Goal: Check status: Check status

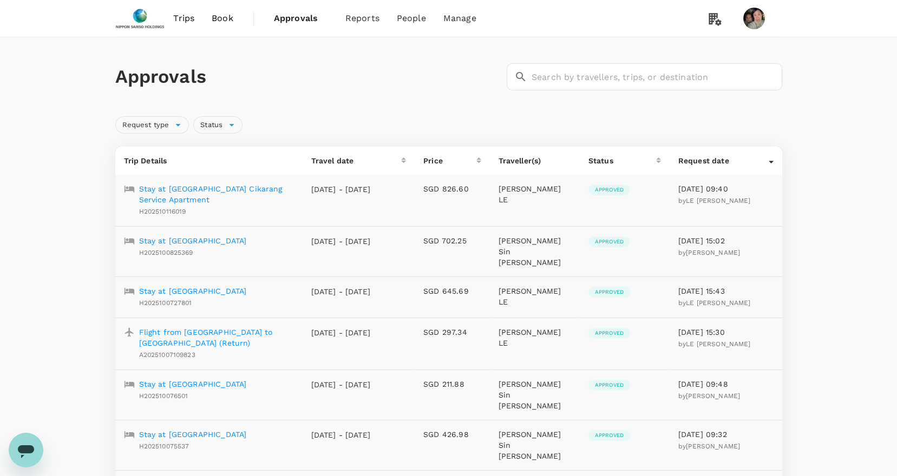
click at [173, 187] on p "Stay at AXIA South Cikarang Service Apartment" at bounding box center [216, 194] width 155 height 22
click at [200, 240] on p "Stay at Ilunion Atrium" at bounding box center [193, 240] width 108 height 11
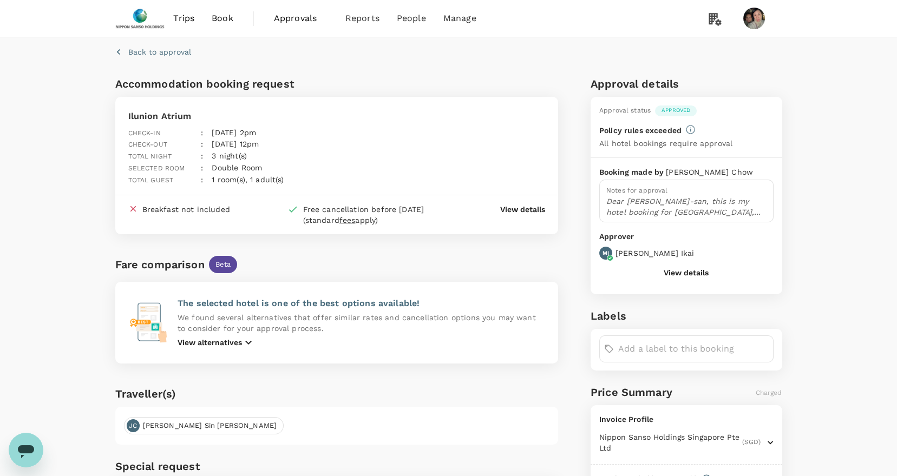
click at [676, 270] on button "View details" at bounding box center [686, 272] width 45 height 9
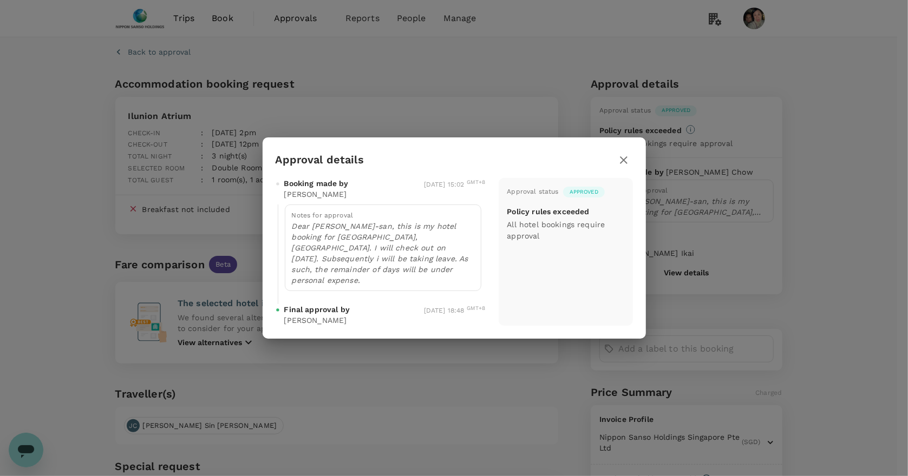
click at [624, 164] on icon "button" at bounding box center [624, 160] width 8 height 8
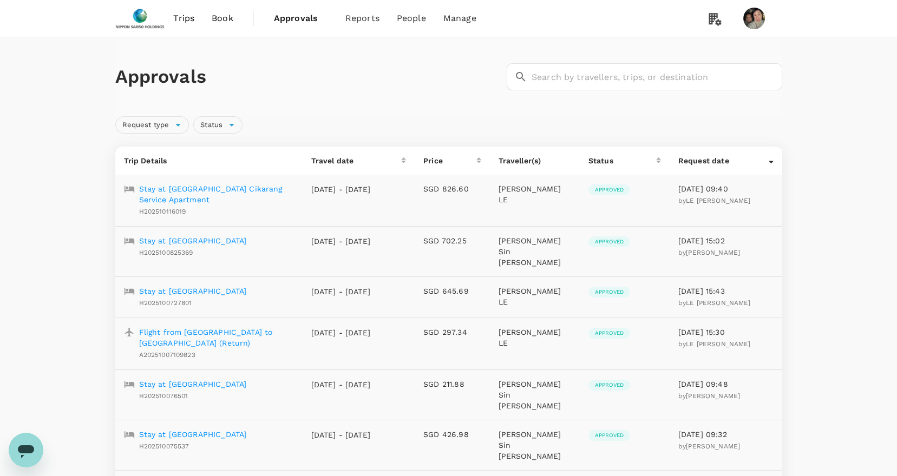
click at [240, 286] on p "Stay at Genting Hotel Jurong" at bounding box center [193, 291] width 108 height 11
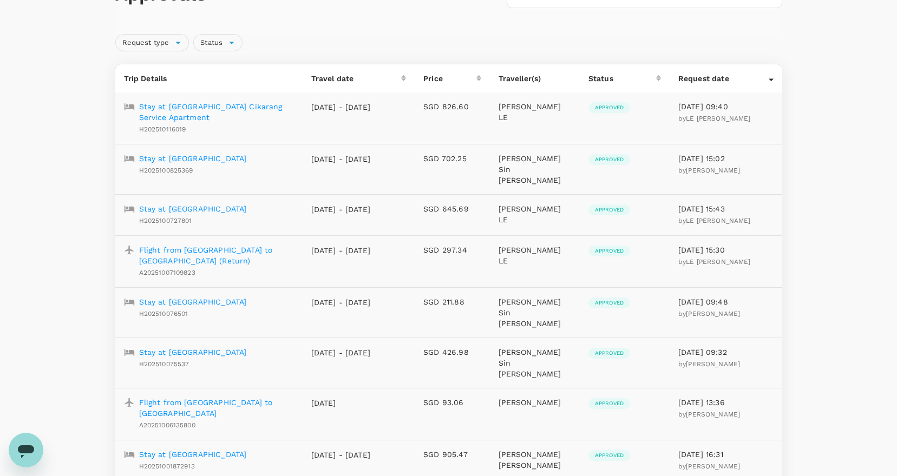
scroll to position [144, 0]
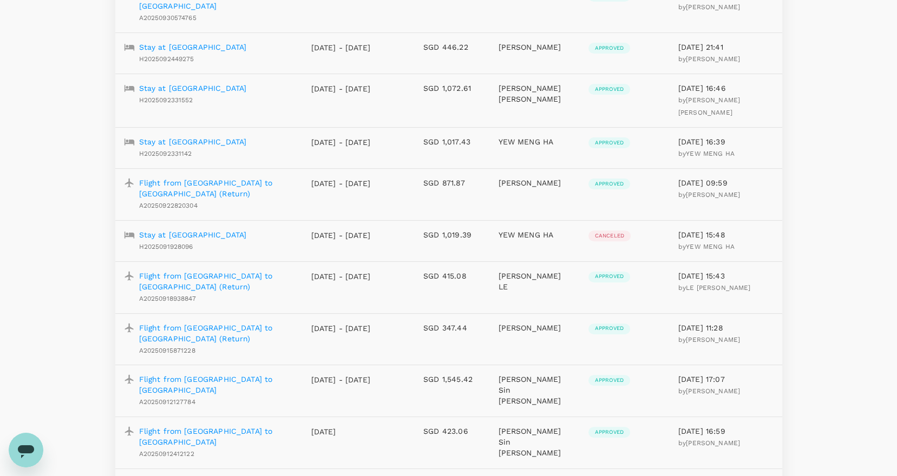
scroll to position [866, 0]
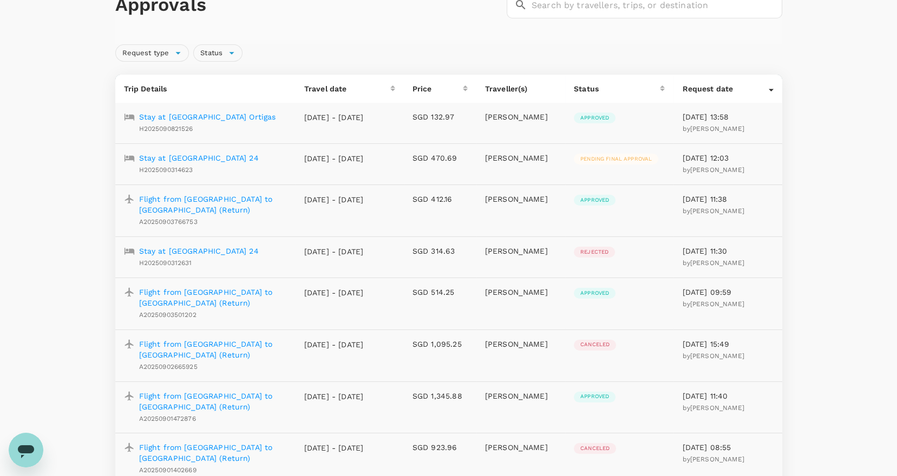
scroll to position [144, 0]
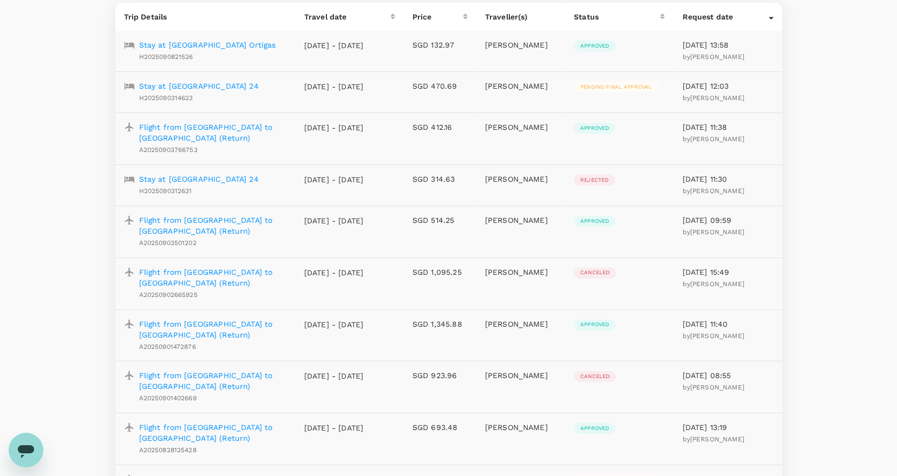
click at [202, 219] on p "Flight from Singapore to Hanoi (Return)" at bounding box center [213, 226] width 148 height 22
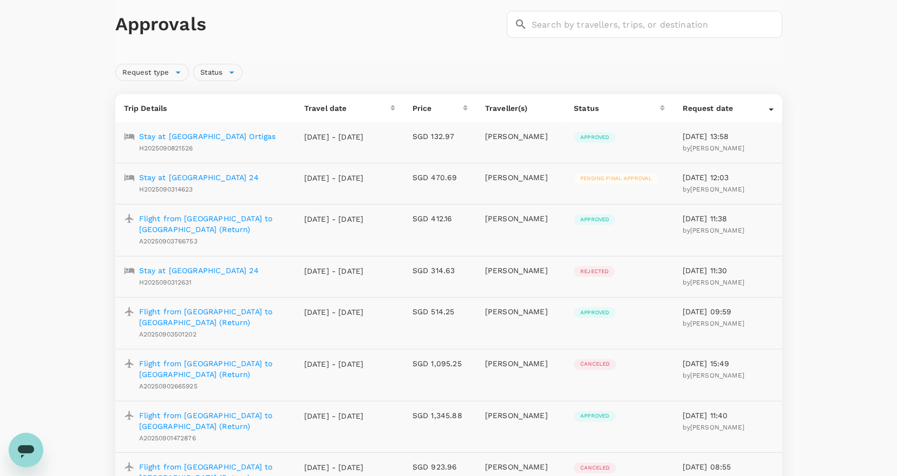
scroll to position [72, 0]
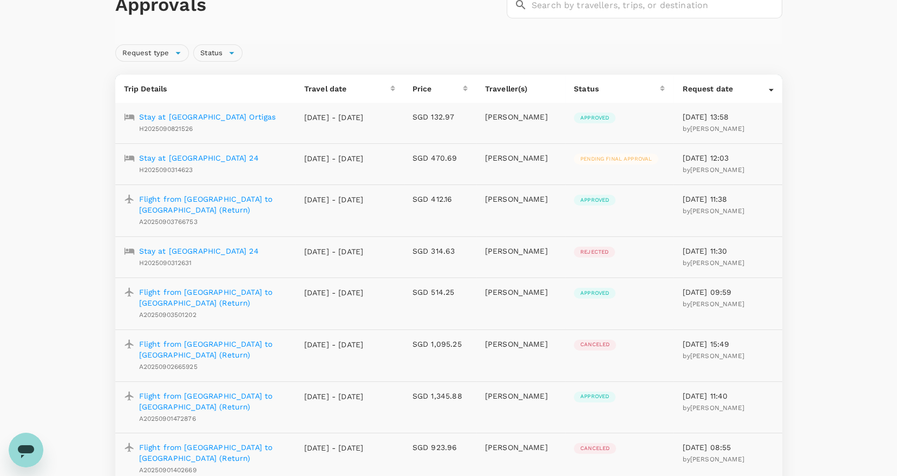
click at [248, 346] on p "Flight from Singapore to Hanoi (Return)" at bounding box center [213, 350] width 148 height 22
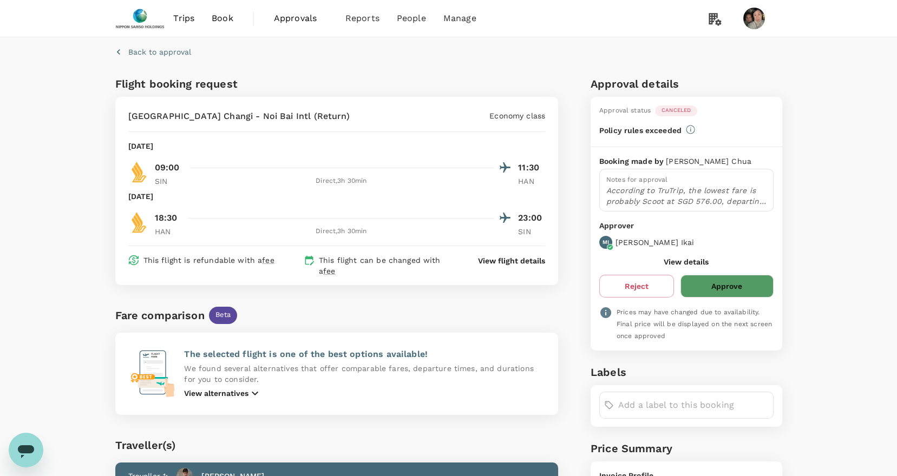
click at [696, 259] on button "View details" at bounding box center [686, 262] width 45 height 9
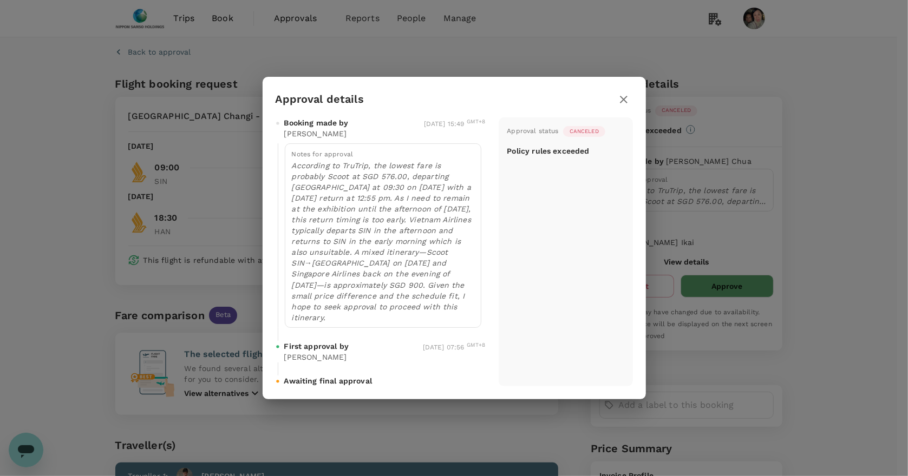
click at [624, 103] on icon "button" at bounding box center [624, 100] width 8 height 8
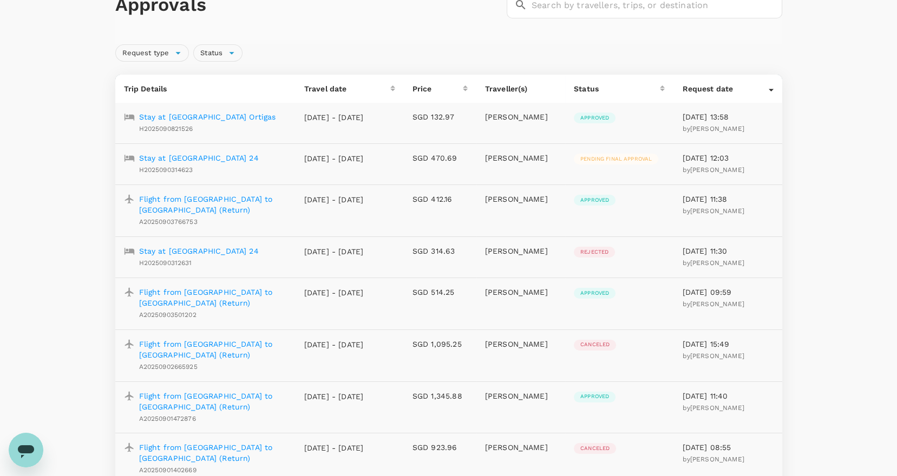
scroll to position [144, 0]
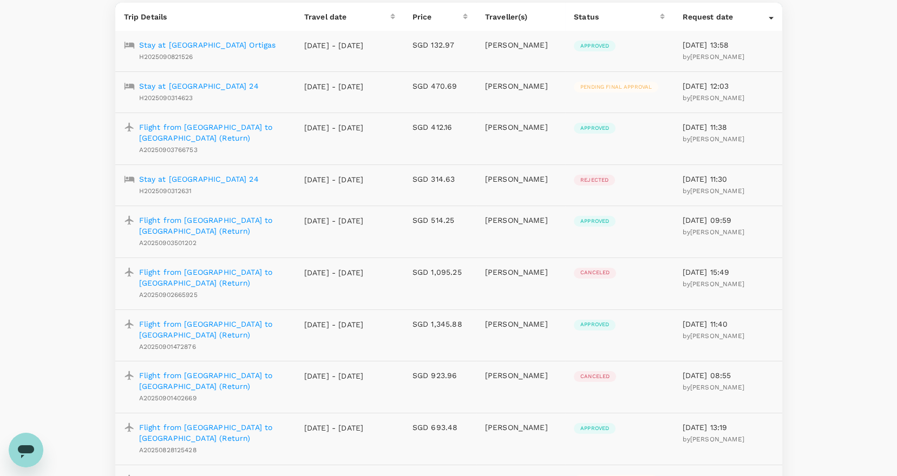
click at [171, 377] on p "Flight from Singapore to Hanoi (Return)" at bounding box center [213, 381] width 148 height 22
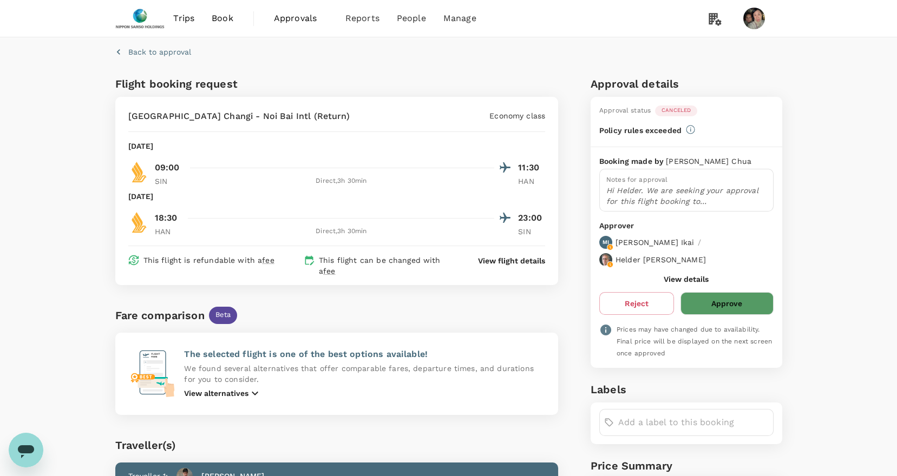
click at [677, 275] on button "View details" at bounding box center [686, 279] width 45 height 9
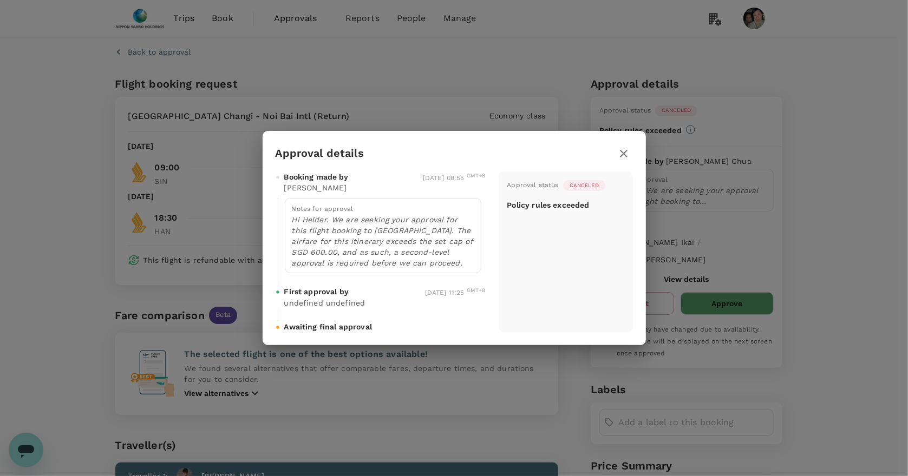
click at [622, 153] on icon "button" at bounding box center [624, 154] width 8 height 8
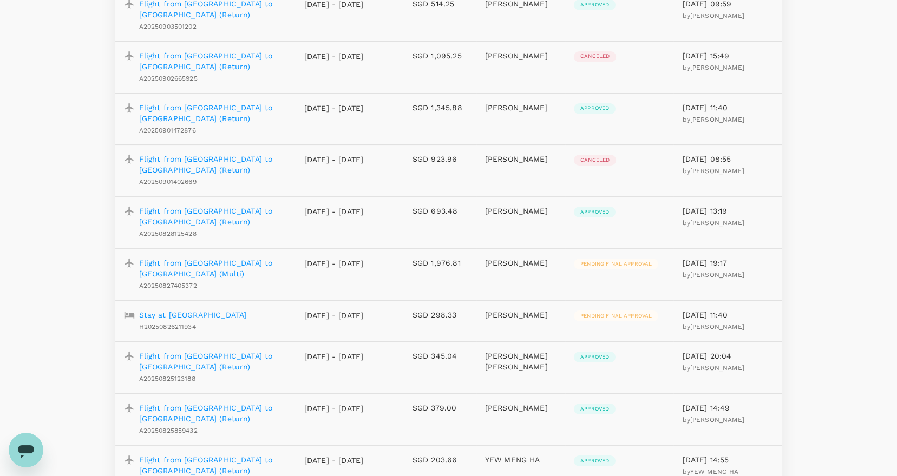
scroll to position [289, 0]
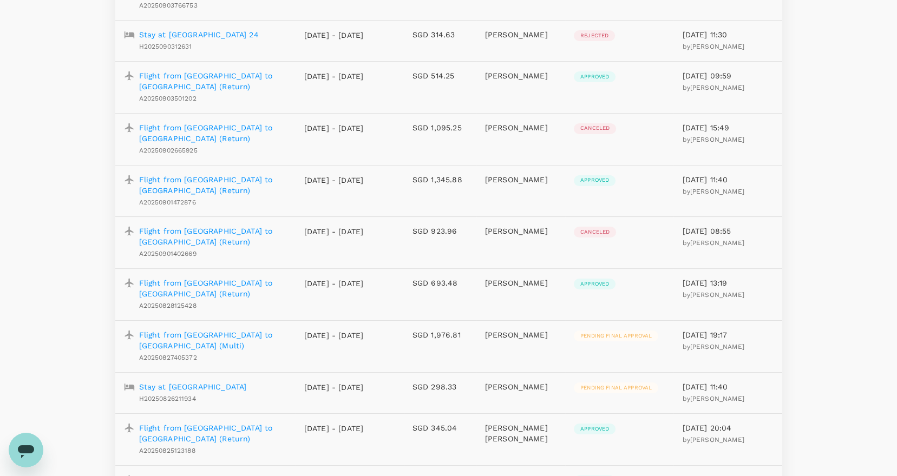
click at [208, 330] on p "Flight from Singapore to Milano (Multi)" at bounding box center [213, 341] width 148 height 22
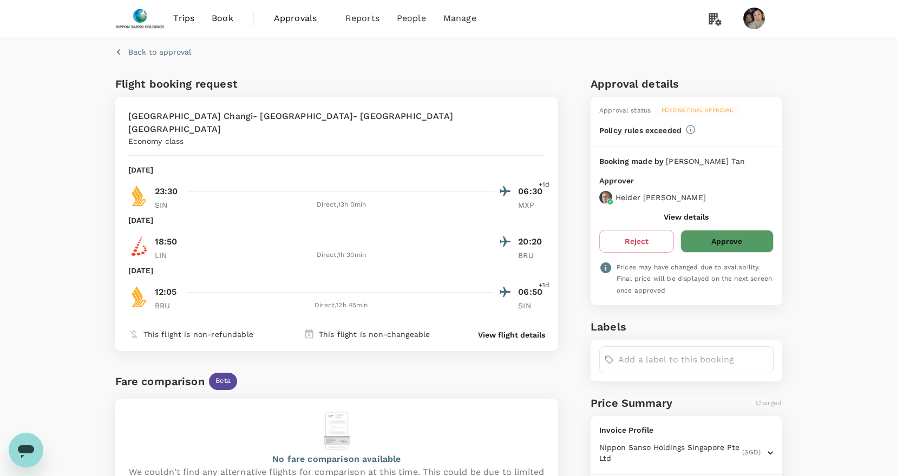
click at [678, 216] on button "View details" at bounding box center [686, 217] width 45 height 9
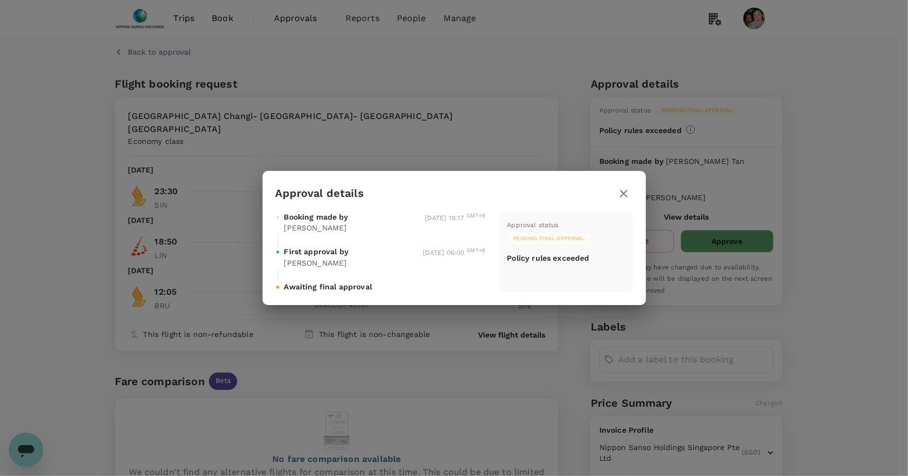
click at [622, 191] on icon "button" at bounding box center [623, 193] width 13 height 13
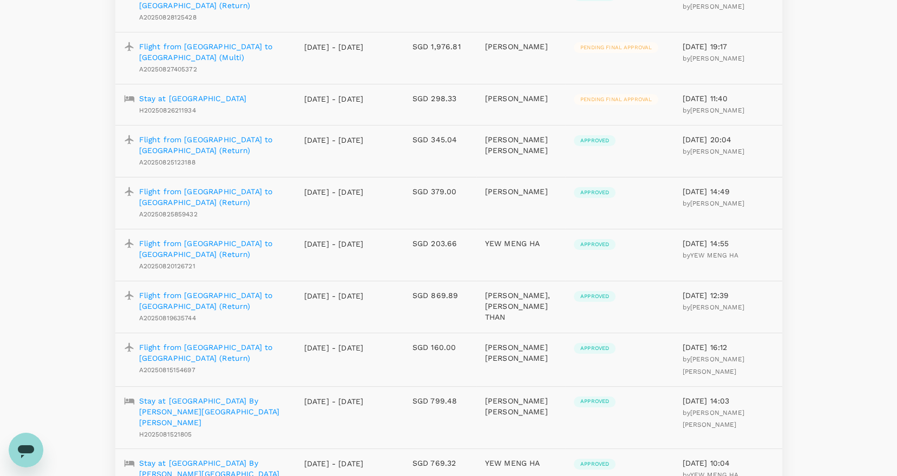
scroll to position [1010, 0]
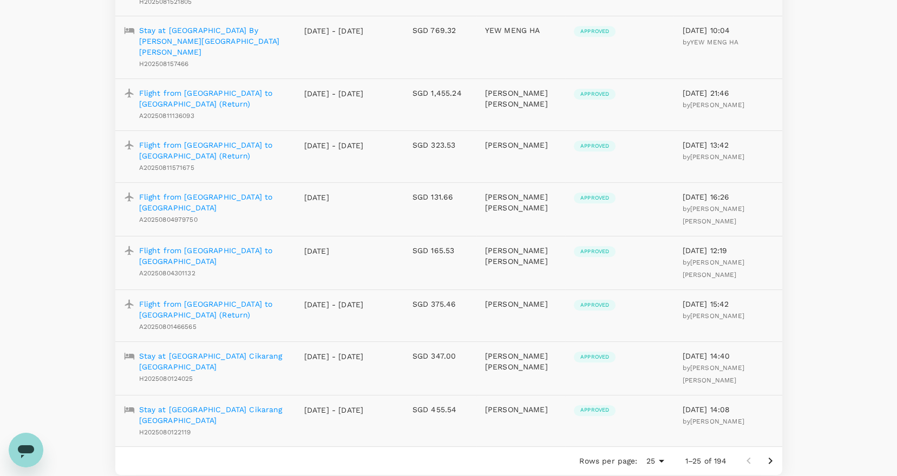
click at [771, 458] on icon "Go to next page" at bounding box center [770, 461] width 4 height 6
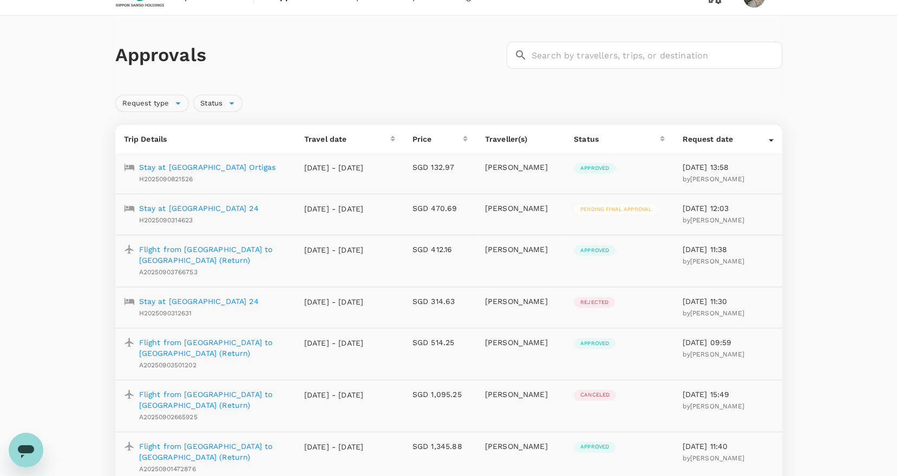
scroll to position [0, 0]
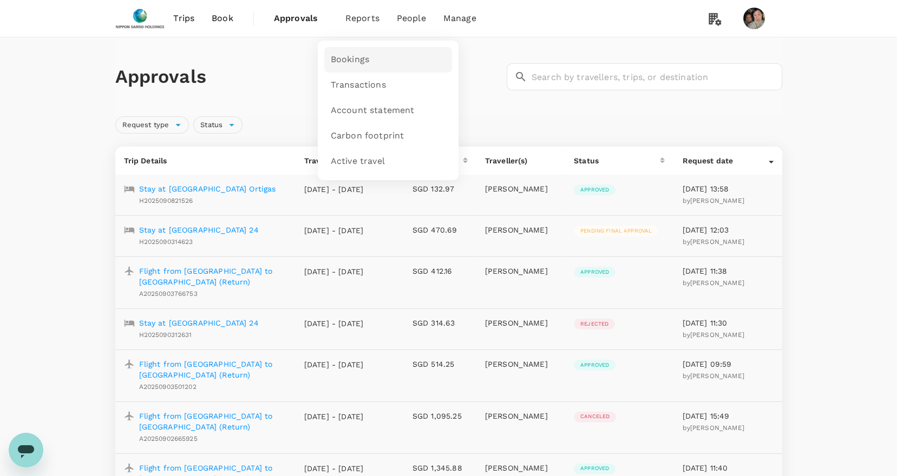
click at [345, 54] on span "Bookings" at bounding box center [350, 60] width 38 height 12
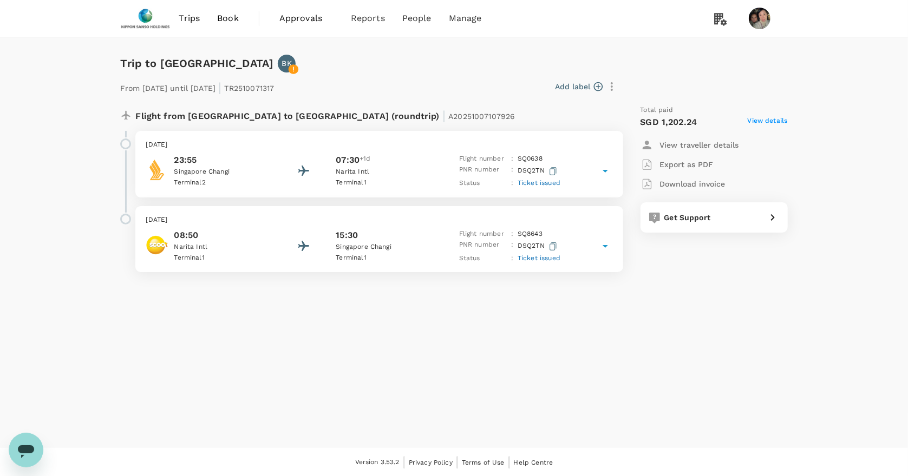
click at [763, 119] on span "View details" at bounding box center [768, 122] width 40 height 13
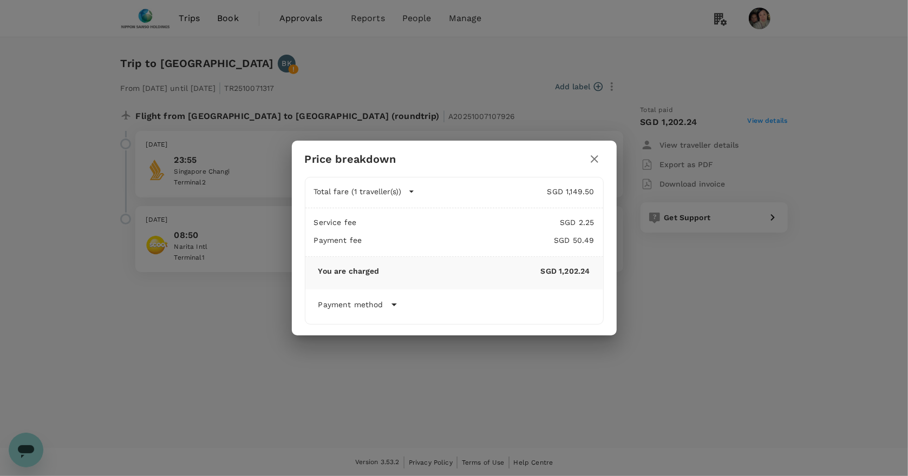
click at [595, 154] on icon "button" at bounding box center [594, 159] width 13 height 13
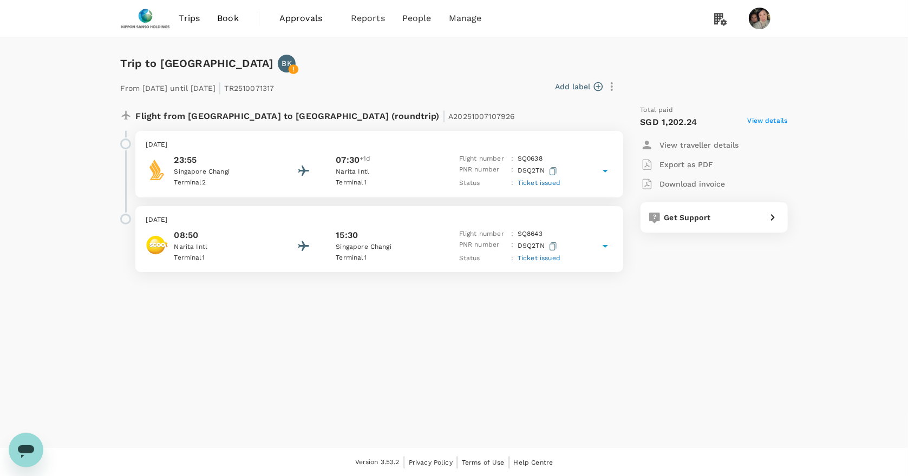
click at [700, 145] on p "View traveller details" at bounding box center [699, 145] width 79 height 11
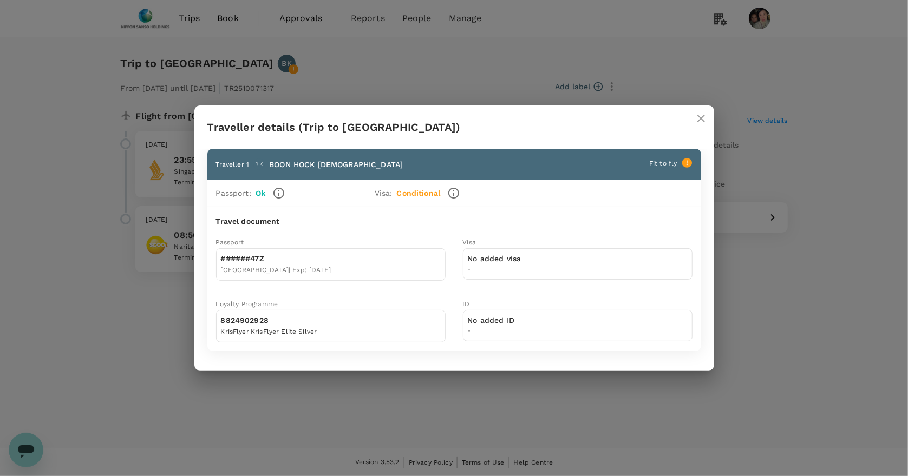
click at [698, 120] on icon "close" at bounding box center [700, 118] width 13 height 13
